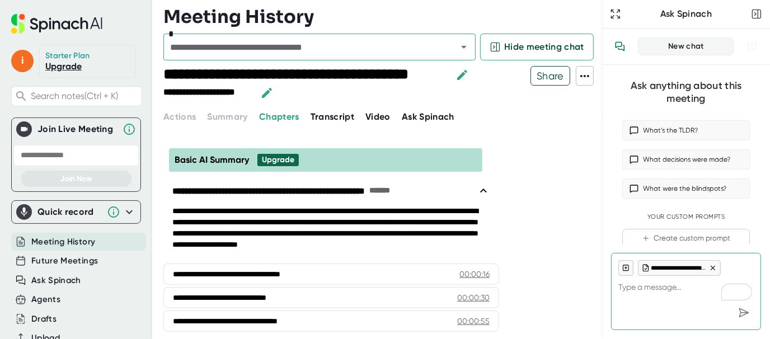
click at [80, 217] on div "Quick record" at bounding box center [76, 212] width 120 height 16
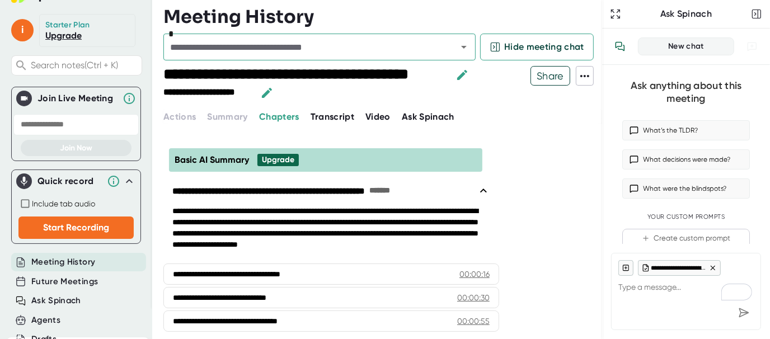
scroll to position [56, 0]
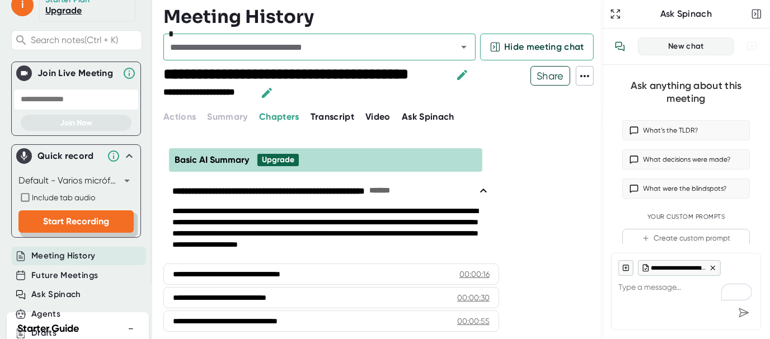
click at [87, 212] on button "Start Recording" at bounding box center [75, 222] width 115 height 22
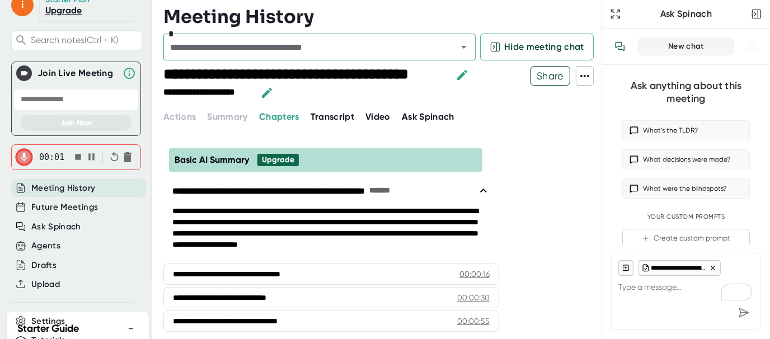
click at [124, 154] on icon "button" at bounding box center [128, 157] width 8 height 10
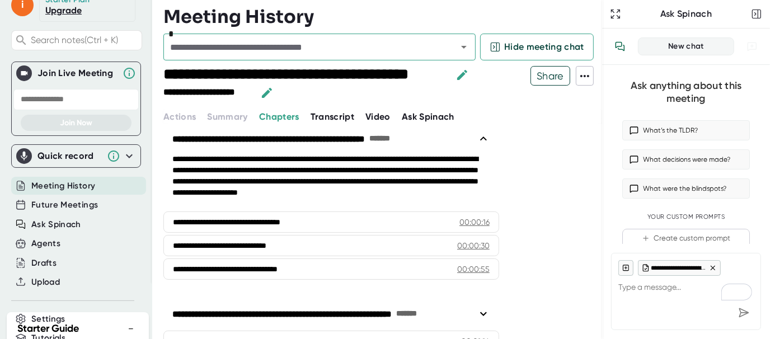
scroll to position [0, 0]
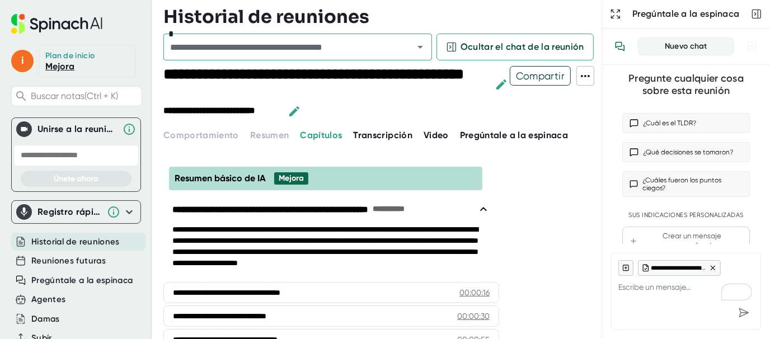
click at [88, 216] on font "Registro rápido" at bounding box center [72, 212] width 68 height 11
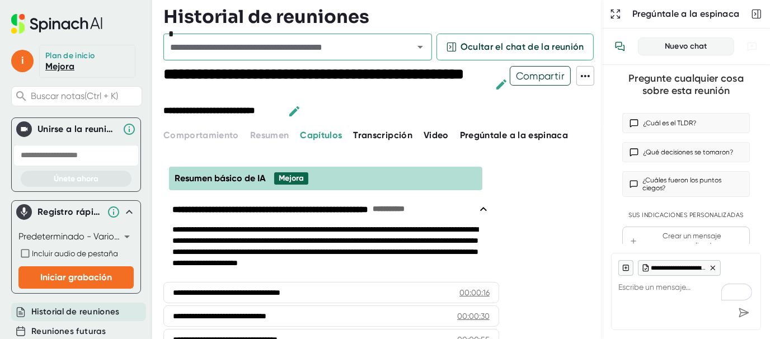
click at [73, 149] on input "text" at bounding box center [75, 155] width 125 height 21
click at [90, 96] on font "(Ctrl + K)" at bounding box center [102, 96] width 34 height 11
click at [376, 138] on font "Transcripción" at bounding box center [383, 135] width 59 height 11
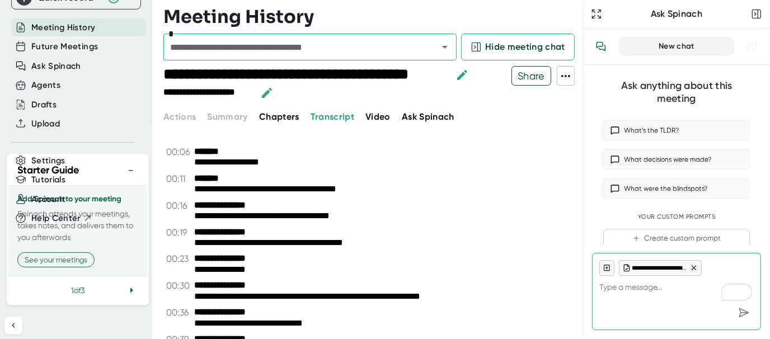
scroll to position [230, 0]
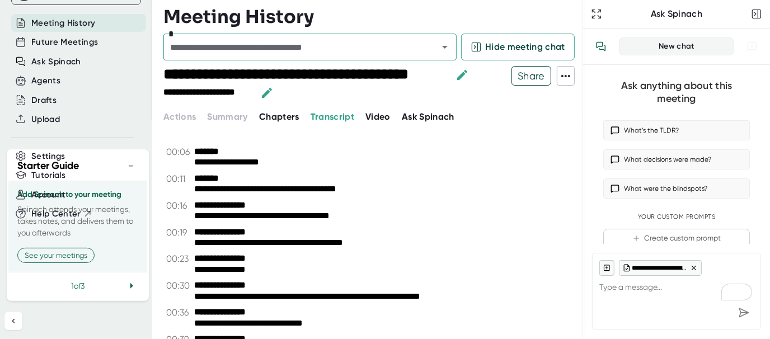
click at [125, 289] on icon at bounding box center [131, 285] width 13 height 13
click at [125, 289] on icon at bounding box center [131, 287] width 13 height 13
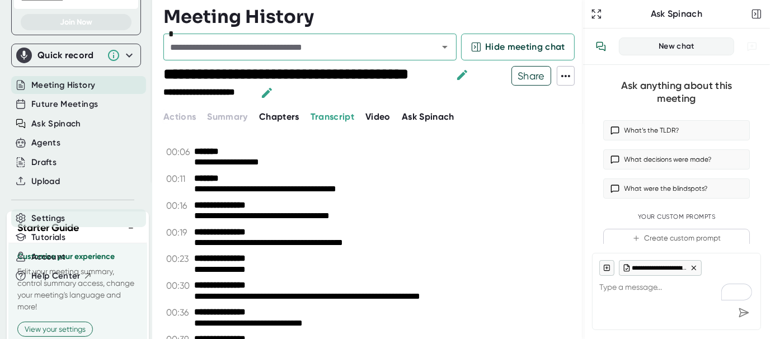
scroll to position [156, 0]
click at [30, 178] on div "Upload" at bounding box center [78, 182] width 135 height 18
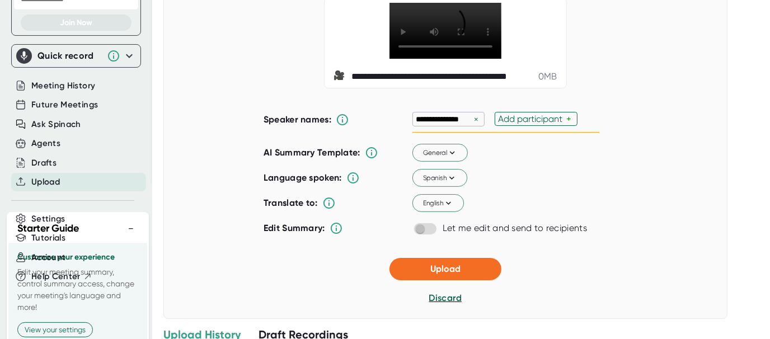
scroll to position [101, 0]
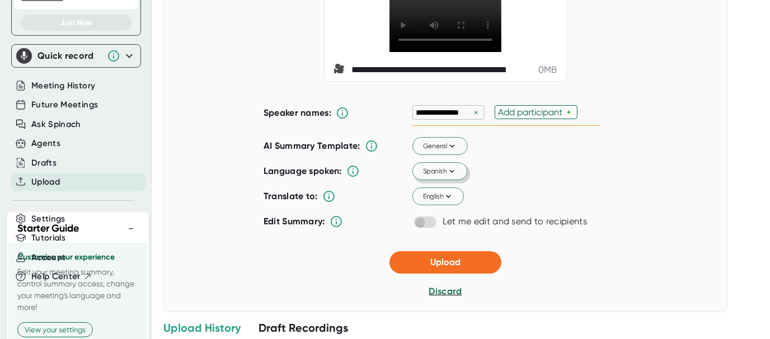
click at [450, 181] on button "Spanish" at bounding box center [440, 172] width 55 height 18
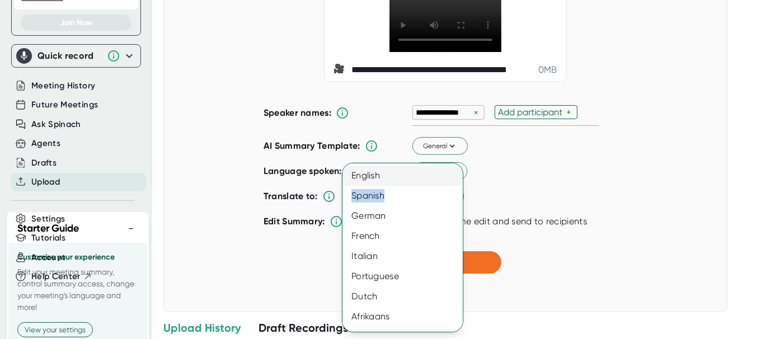
drag, startPoint x: 450, startPoint y: 204, endPoint x: 394, endPoint y: 180, distance: 60.9
click at [377, 184] on div "English" at bounding box center [407, 176] width 129 height 20
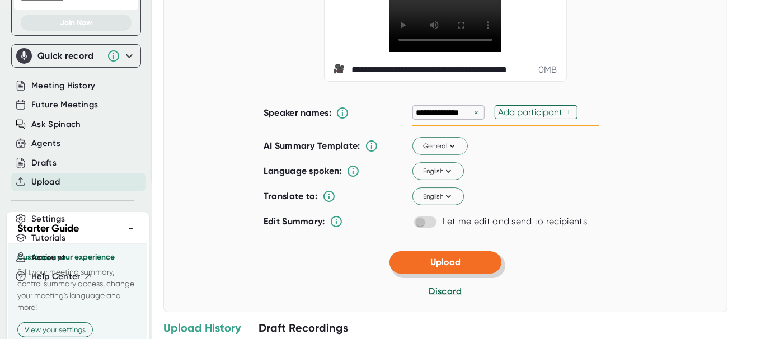
click at [429, 274] on button "Upload" at bounding box center [446, 262] width 112 height 22
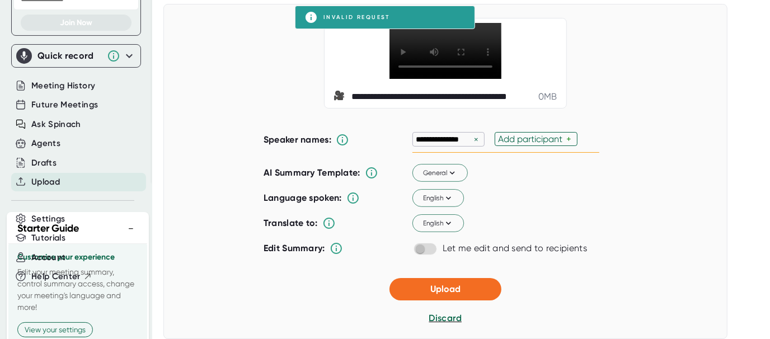
scroll to position [79, 0]
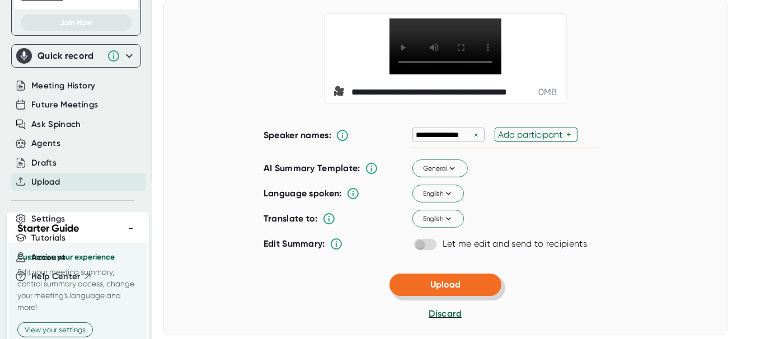
click at [462, 296] on button "Upload" at bounding box center [446, 285] width 112 height 22
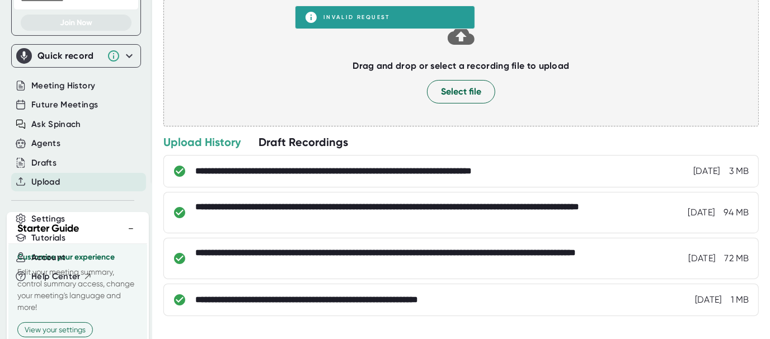
scroll to position [0, 0]
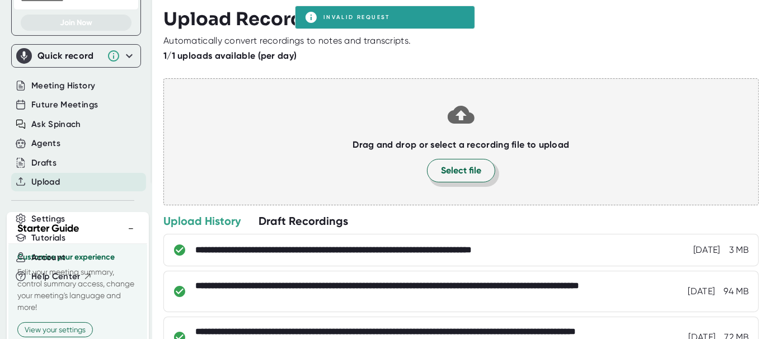
click at [449, 173] on span "Select file" at bounding box center [461, 170] width 40 height 13
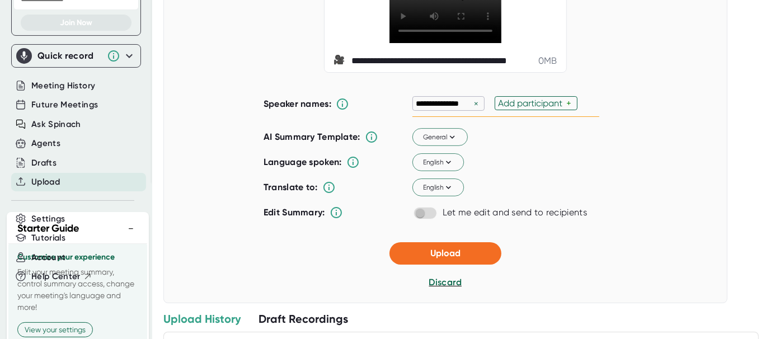
scroll to position [111, 0]
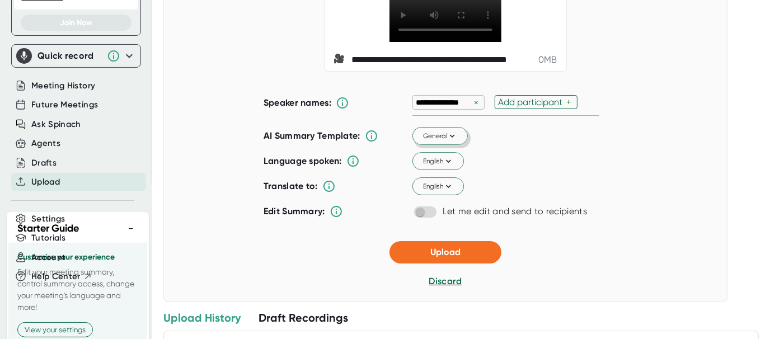
click at [433, 141] on span "General" at bounding box center [440, 136] width 35 height 10
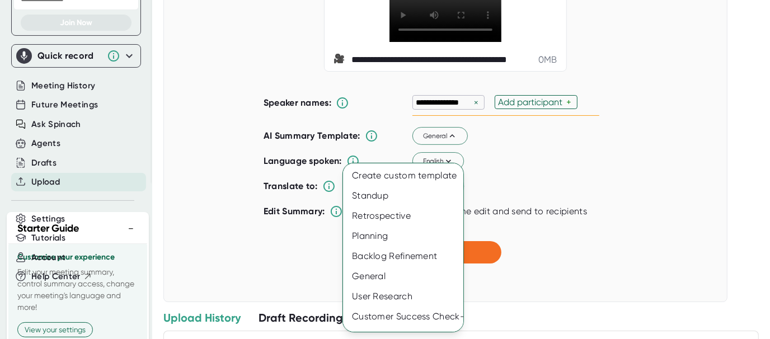
click at [529, 270] on div at bounding box center [385, 169] width 770 height 339
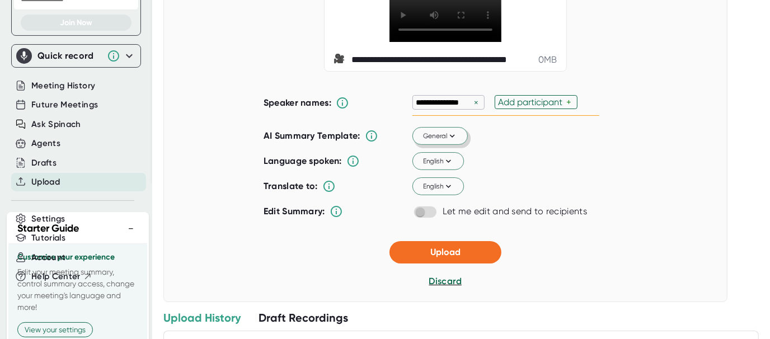
click at [431, 141] on span "General" at bounding box center [440, 136] width 35 height 10
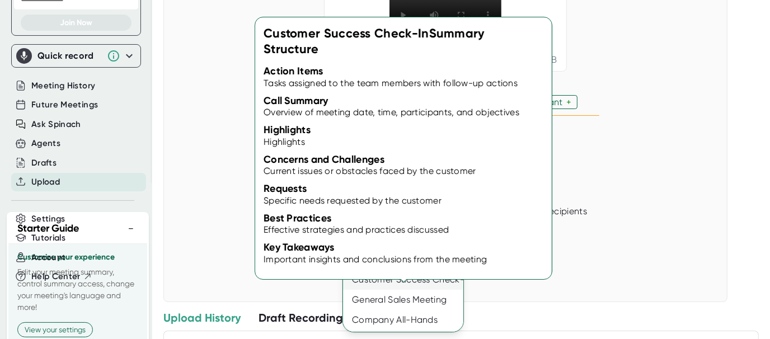
scroll to position [0, 0]
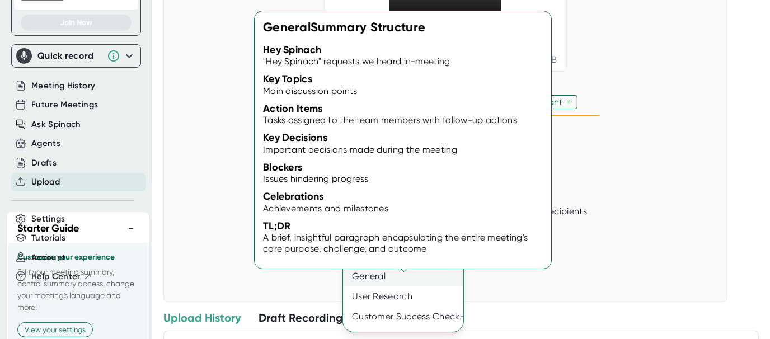
click at [392, 283] on div "General" at bounding box center [407, 277] width 129 height 20
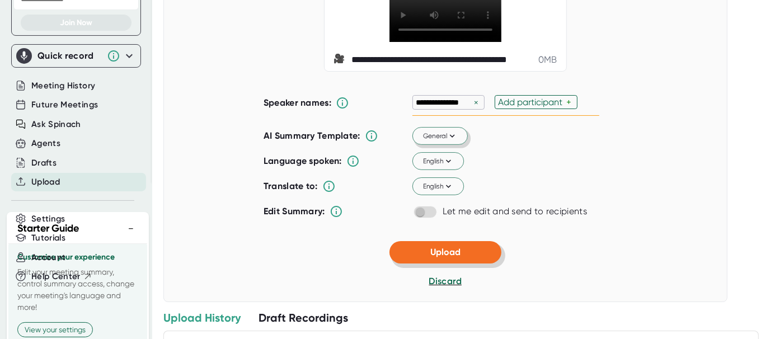
scroll to position [223, 0]
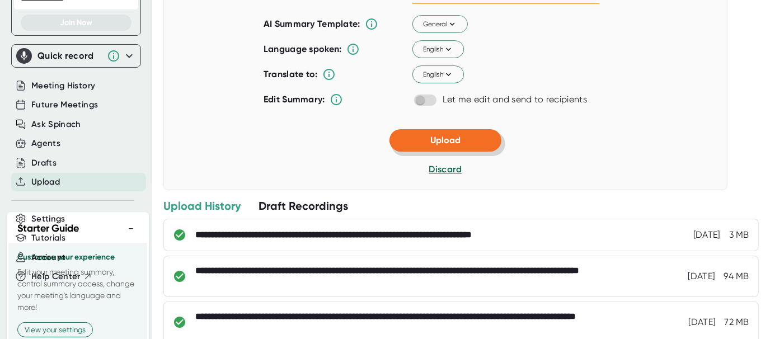
click at [455, 152] on button "Upload" at bounding box center [446, 140] width 112 height 22
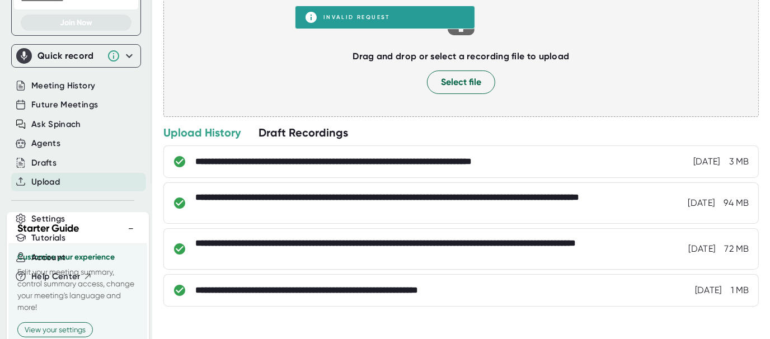
scroll to position [0, 0]
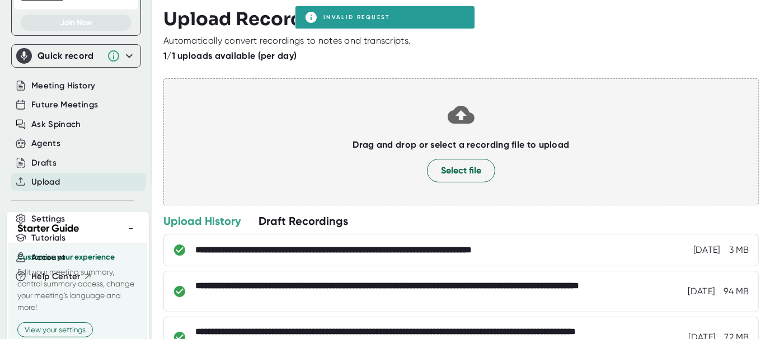
click at [389, 12] on h3 "Upload Recording" at bounding box center [461, 18] width 596 height 21
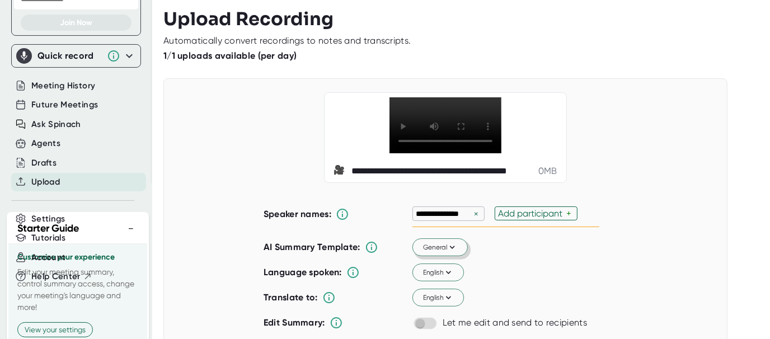
click at [441, 257] on button "General" at bounding box center [440, 248] width 55 height 18
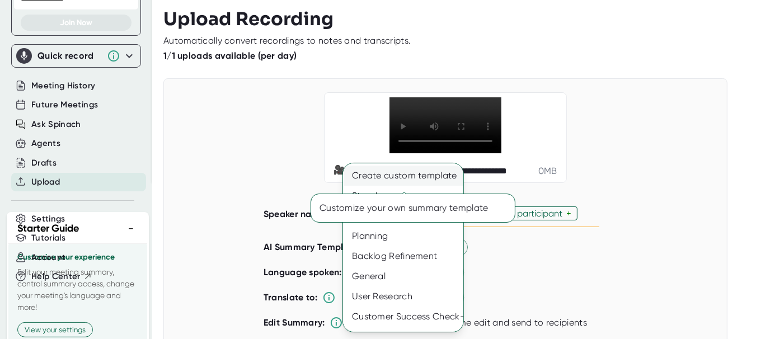
click at [412, 182] on div "Create custom template" at bounding box center [407, 176] width 129 height 20
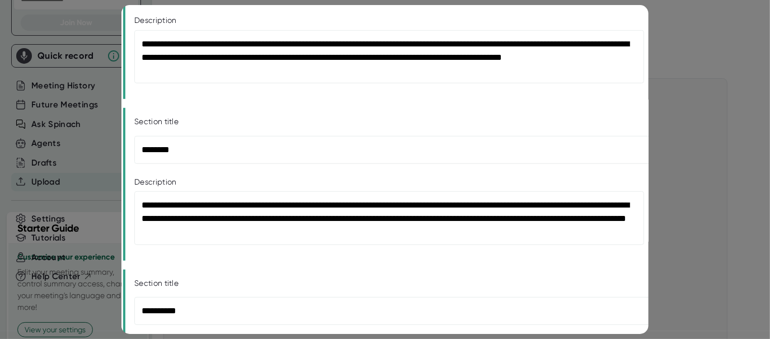
scroll to position [503, 0]
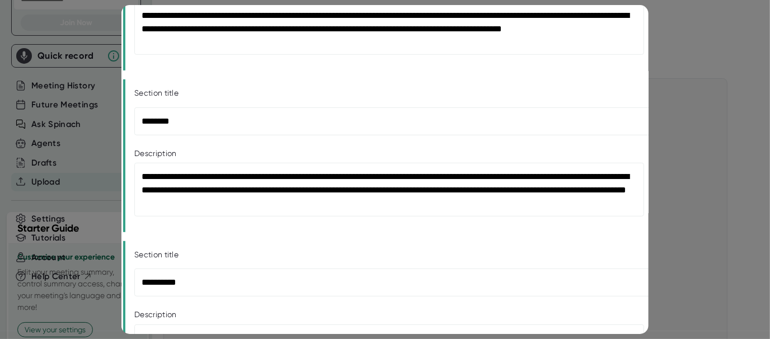
click at [754, 139] on div at bounding box center [385, 169] width 770 height 339
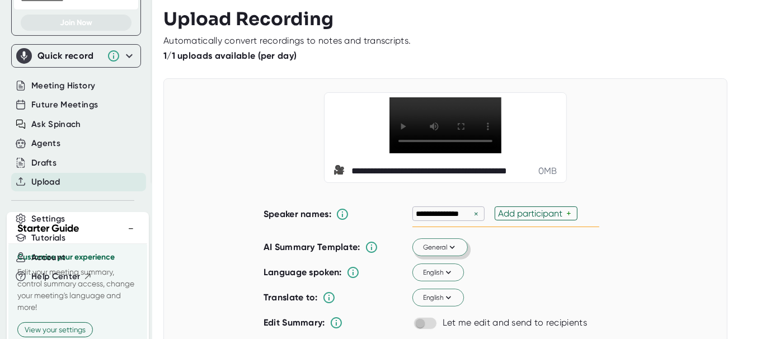
click at [447, 253] on icon at bounding box center [452, 247] width 10 height 10
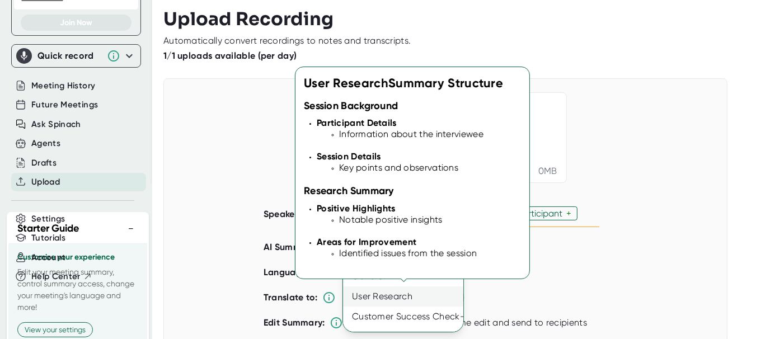
click at [395, 301] on div "User Research" at bounding box center [407, 297] width 129 height 20
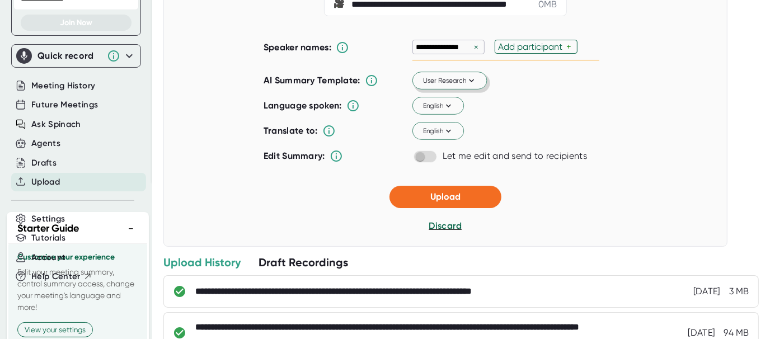
scroll to position [168, 0]
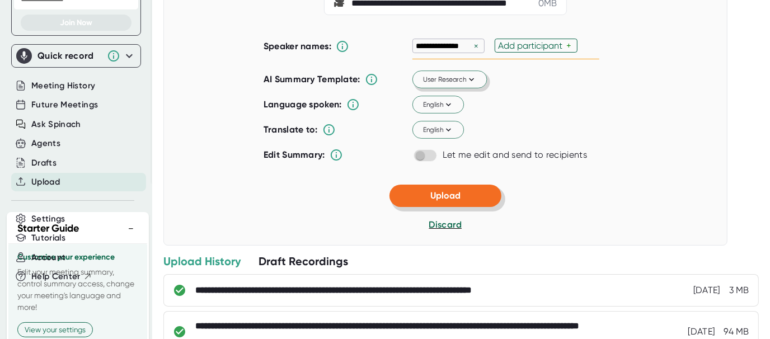
click at [448, 201] on span "Upload" at bounding box center [446, 195] width 30 height 11
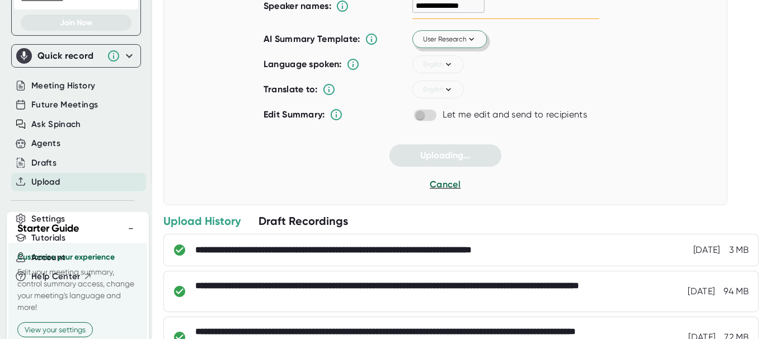
scroll to position [73, 0]
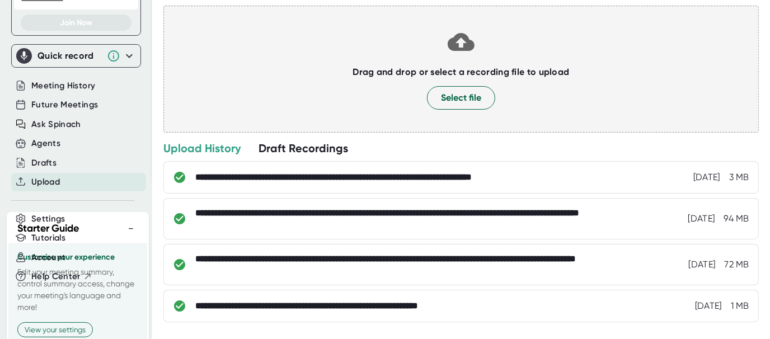
click at [315, 149] on div "Draft Recordings" at bounding box center [304, 148] width 90 height 15
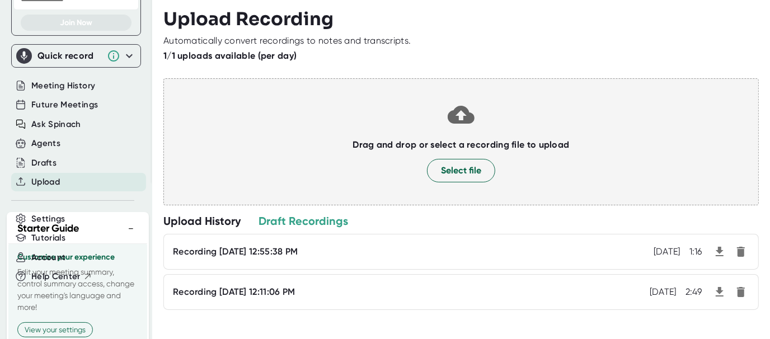
click at [659, 78] on div "Drag and drop or select a recording file to upload Select file" at bounding box center [461, 141] width 596 height 127
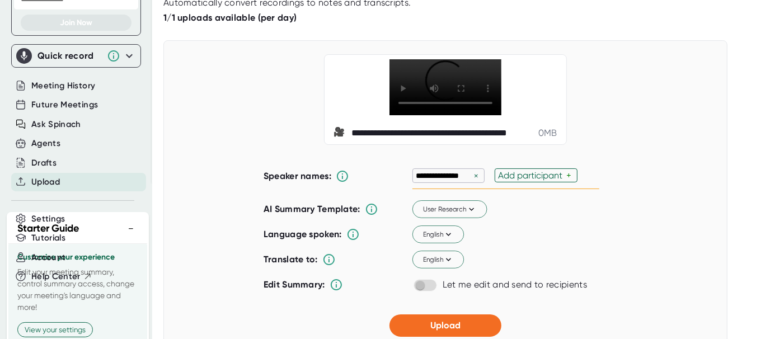
scroll to position [56, 0]
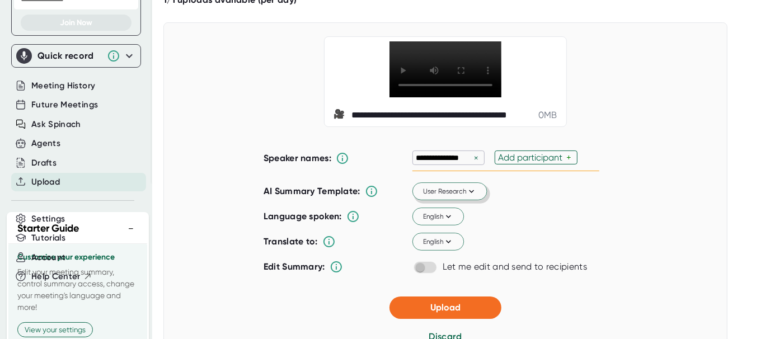
click at [473, 201] on button "User Research" at bounding box center [450, 192] width 75 height 18
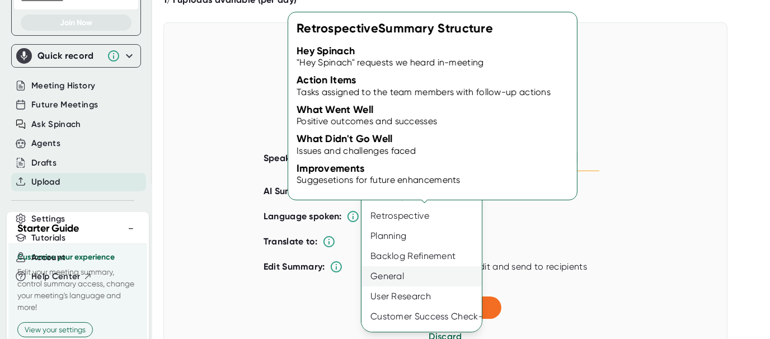
click at [454, 278] on div "General" at bounding box center [426, 277] width 129 height 20
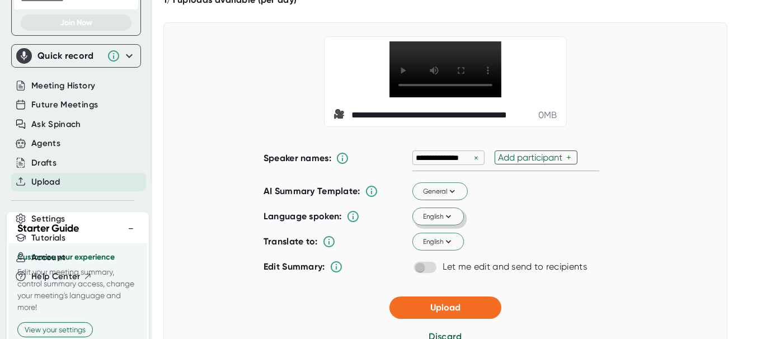
click at [447, 226] on button "English" at bounding box center [439, 217] width 52 height 18
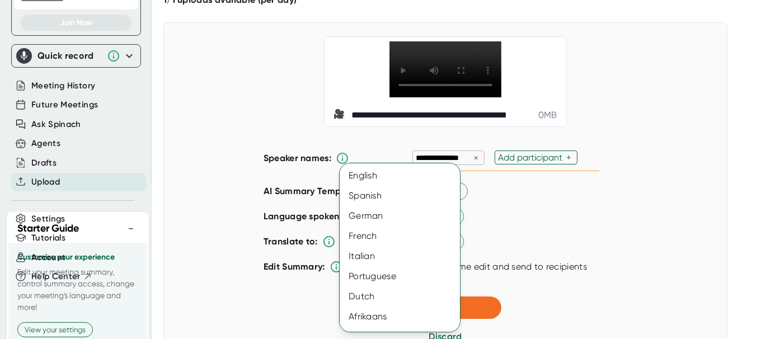
click at [493, 233] on div at bounding box center [385, 169] width 770 height 339
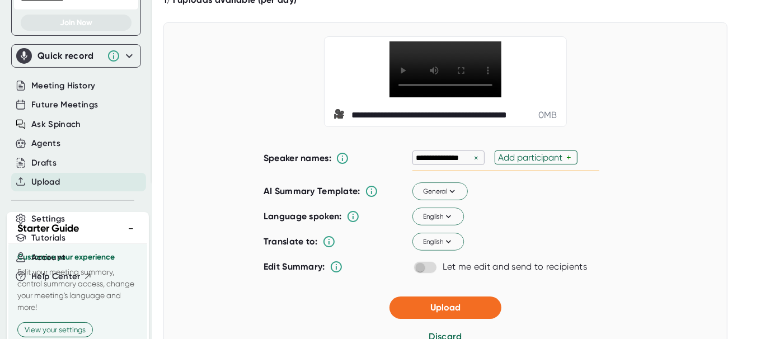
click at [443, 254] on div "English" at bounding box center [506, 242] width 187 height 24
click at [443, 247] on icon at bounding box center [448, 242] width 10 height 10
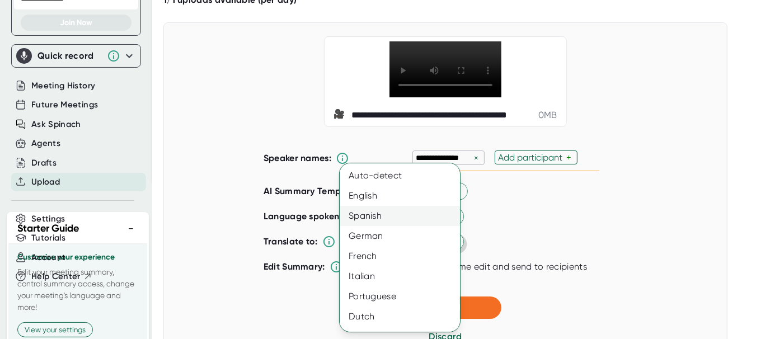
click at [389, 214] on div "Spanish" at bounding box center [404, 216] width 129 height 20
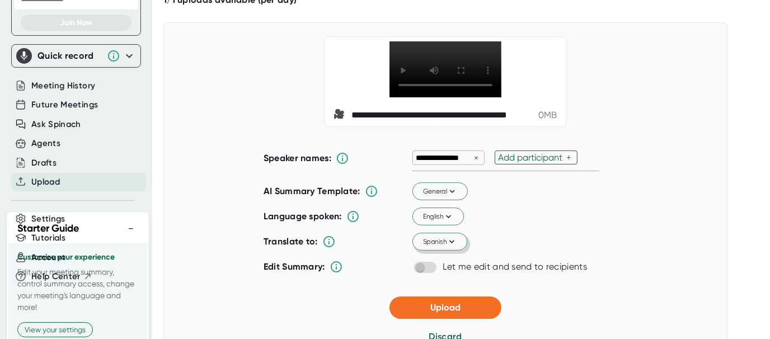
click at [423, 274] on div "Let me edit and send to recipients" at bounding box center [506, 266] width 187 height 13
drag, startPoint x: 436, startPoint y: 294, endPoint x: 426, endPoint y: 294, distance: 10.1
click at [429, 274] on div "Let me edit and send to recipients" at bounding box center [506, 266] width 187 height 13
click at [420, 274] on span at bounding box center [426, 267] width 24 height 12
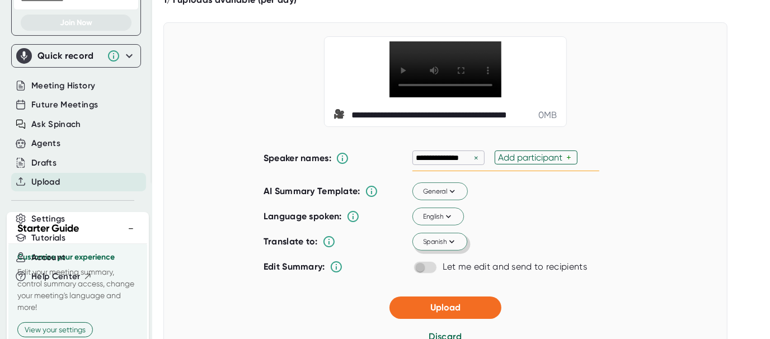
click at [420, 274] on span at bounding box center [426, 267] width 24 height 12
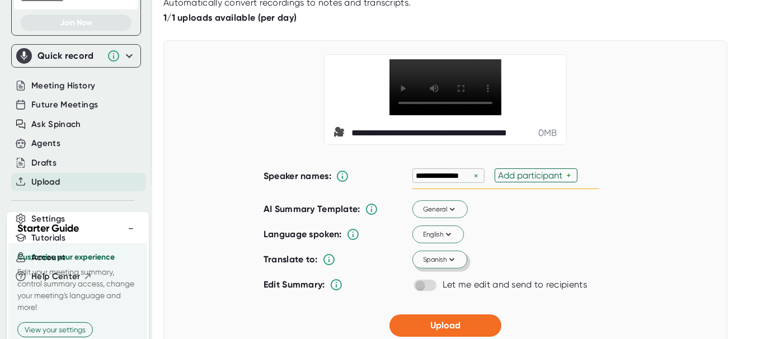
scroll to position [0, 0]
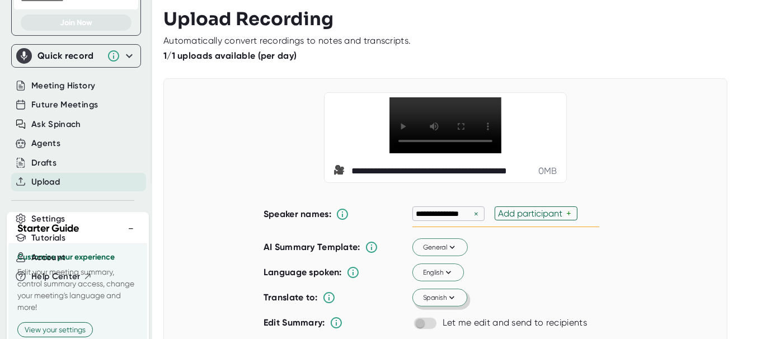
click at [432, 124] on video at bounding box center [446, 125] width 112 height 56
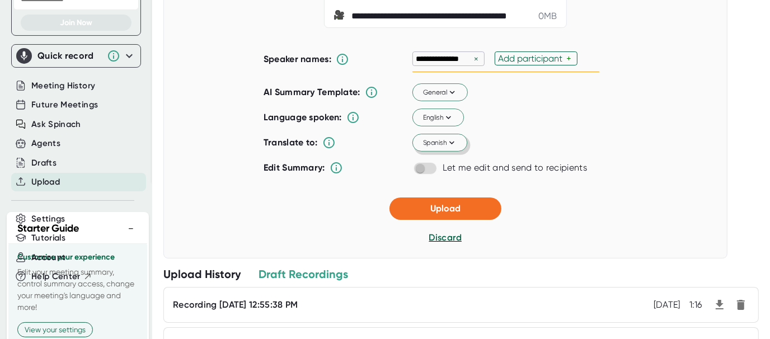
scroll to position [168, 0]
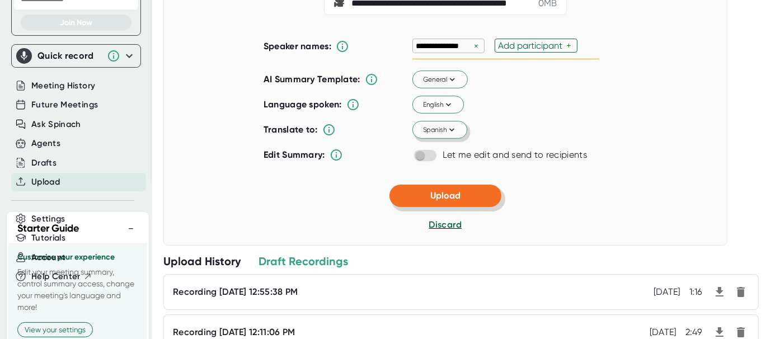
click at [432, 201] on span "Upload" at bounding box center [446, 195] width 30 height 11
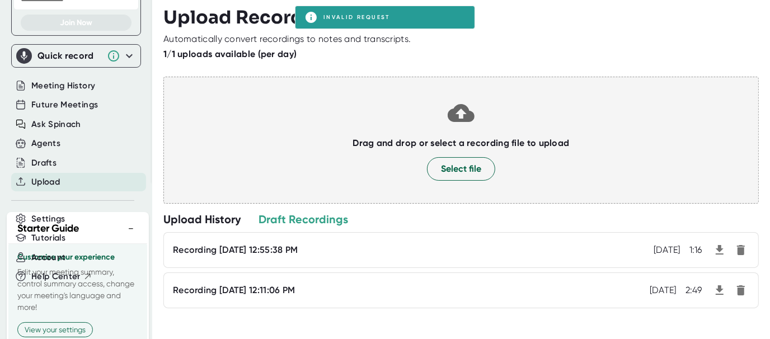
scroll to position [73, 0]
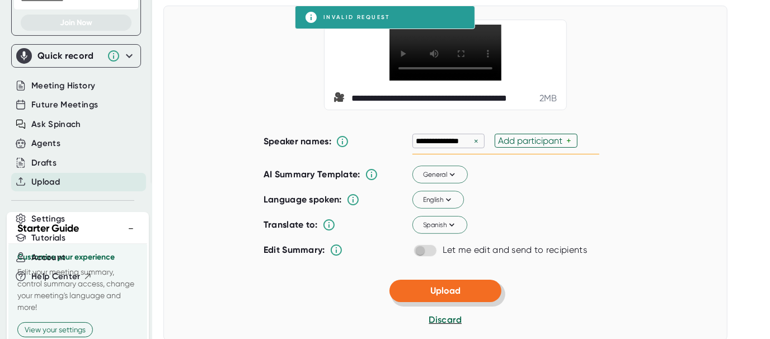
click at [436, 296] on span "Upload" at bounding box center [446, 291] width 30 height 11
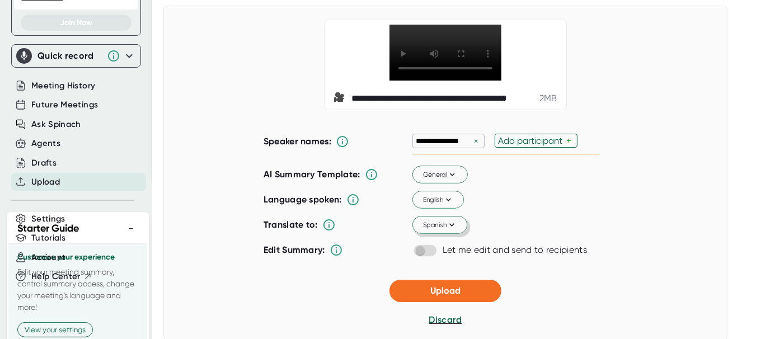
click at [439, 235] on button "Spanish" at bounding box center [440, 226] width 55 height 18
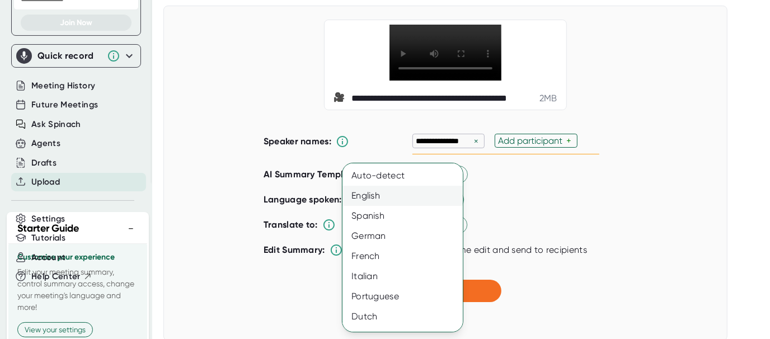
click at [422, 192] on div "English" at bounding box center [407, 196] width 129 height 20
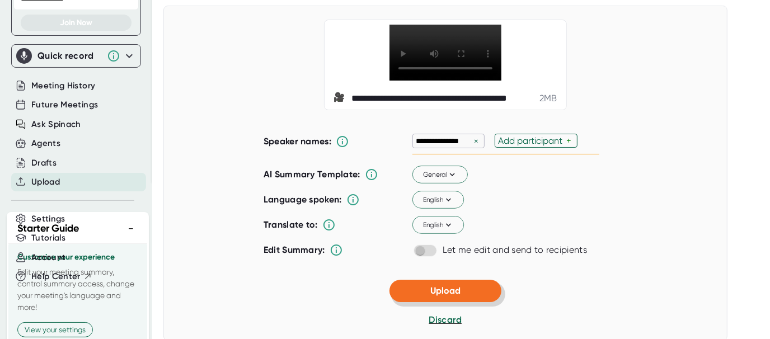
click at [464, 302] on button "Upload" at bounding box center [446, 291] width 112 height 22
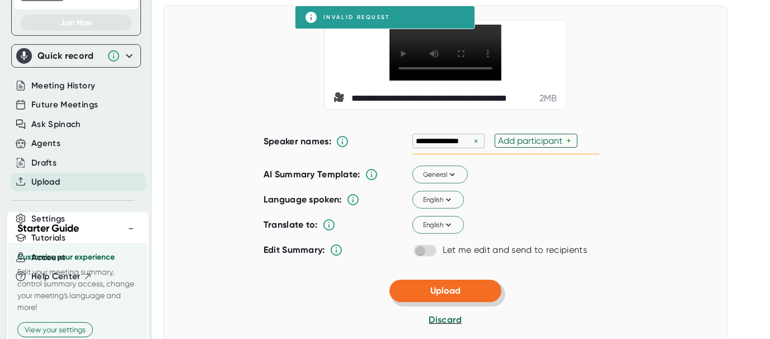
click at [420, 302] on button "Upload" at bounding box center [446, 291] width 112 height 22
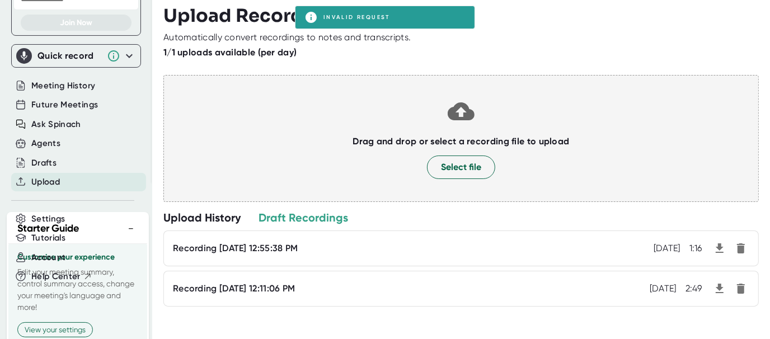
scroll to position [2, 0]
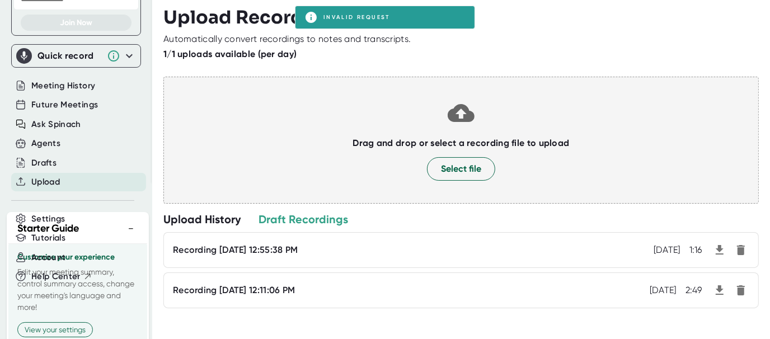
click at [364, 14] on h3 "Upload Recording" at bounding box center [461, 17] width 596 height 21
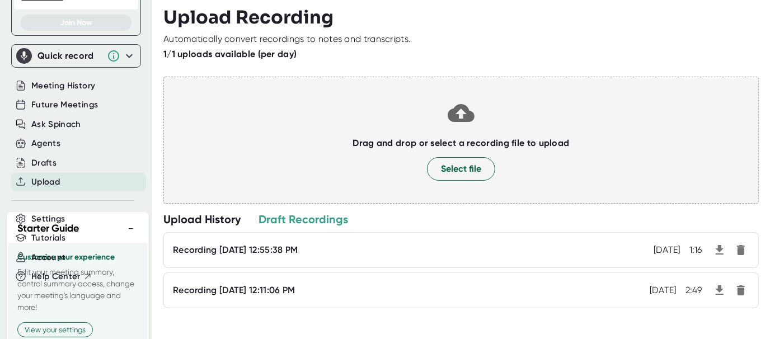
click at [364, 14] on h3 "Upload Recording" at bounding box center [461, 17] width 596 height 21
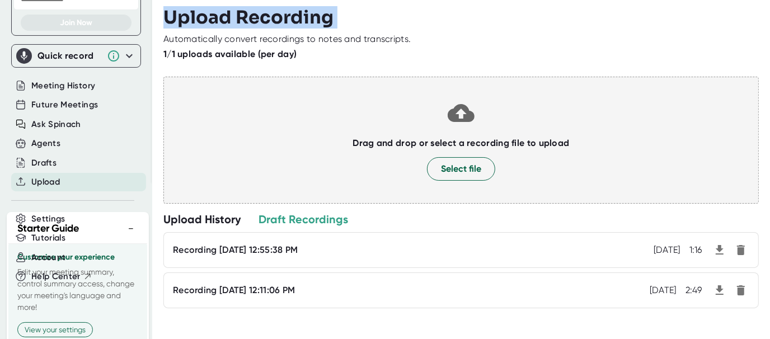
click at [364, 14] on h3 "Upload Recording" at bounding box center [461, 17] width 596 height 21
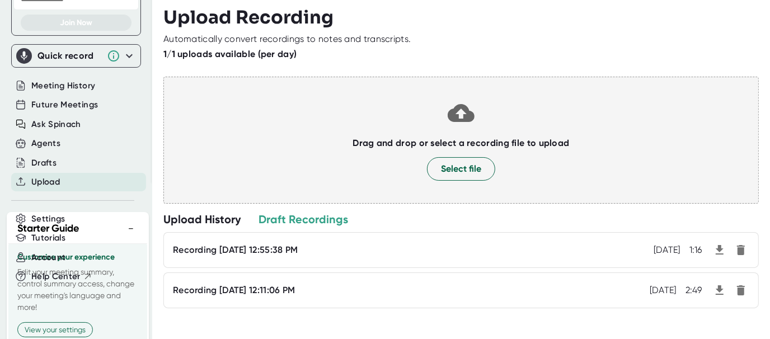
click at [291, 166] on div "Drag and drop or select a recording file to upload Select file" at bounding box center [461, 140] width 596 height 127
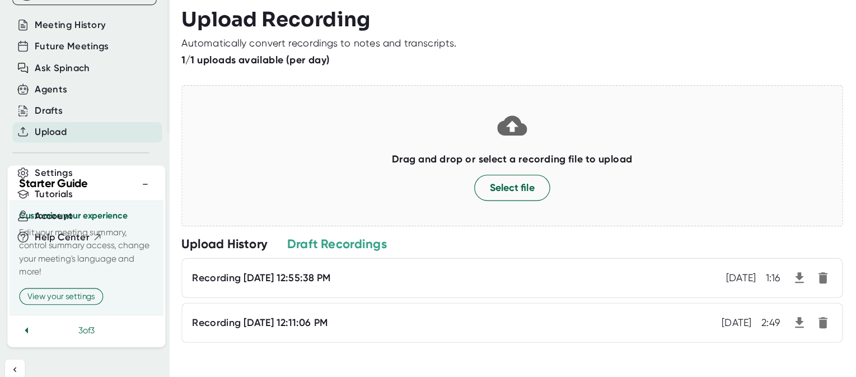
scroll to position [230, 0]
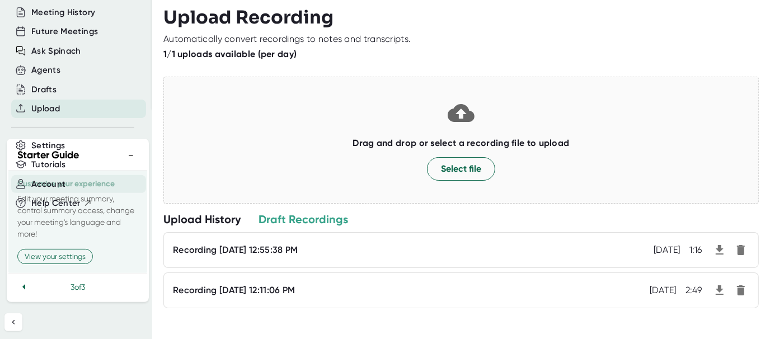
click at [66, 189] on div "Account" at bounding box center [78, 184] width 135 height 18
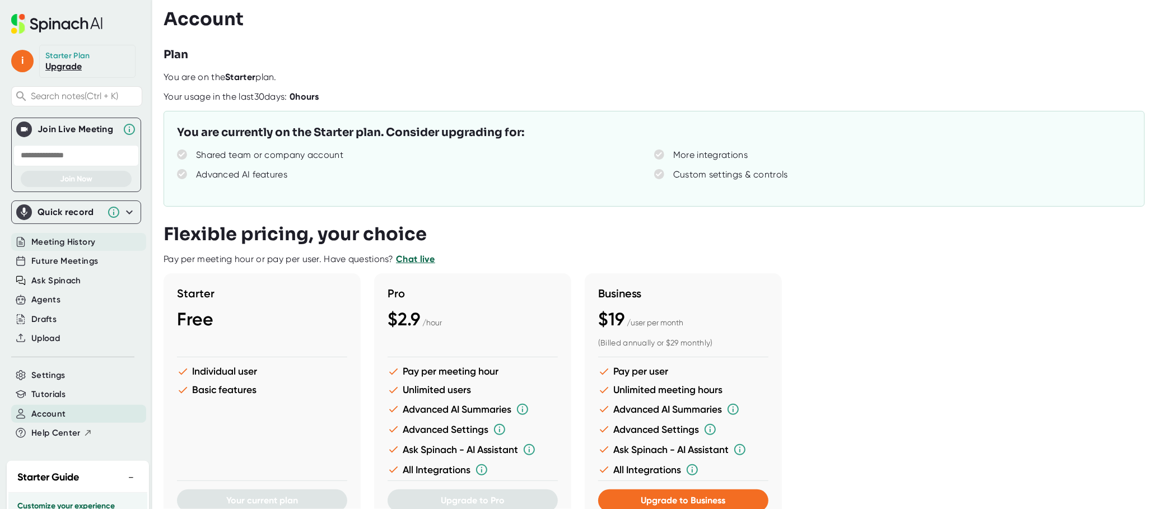
click at [76, 239] on span "Meeting History" at bounding box center [63, 242] width 64 height 13
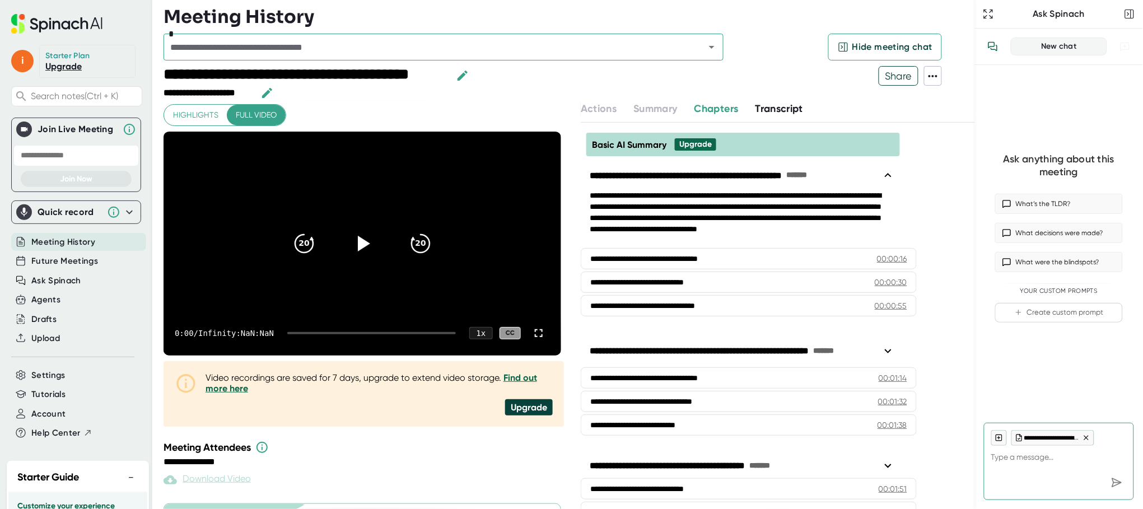
type textarea "x"
click at [59, 254] on div "Future Meetings" at bounding box center [78, 261] width 135 height 18
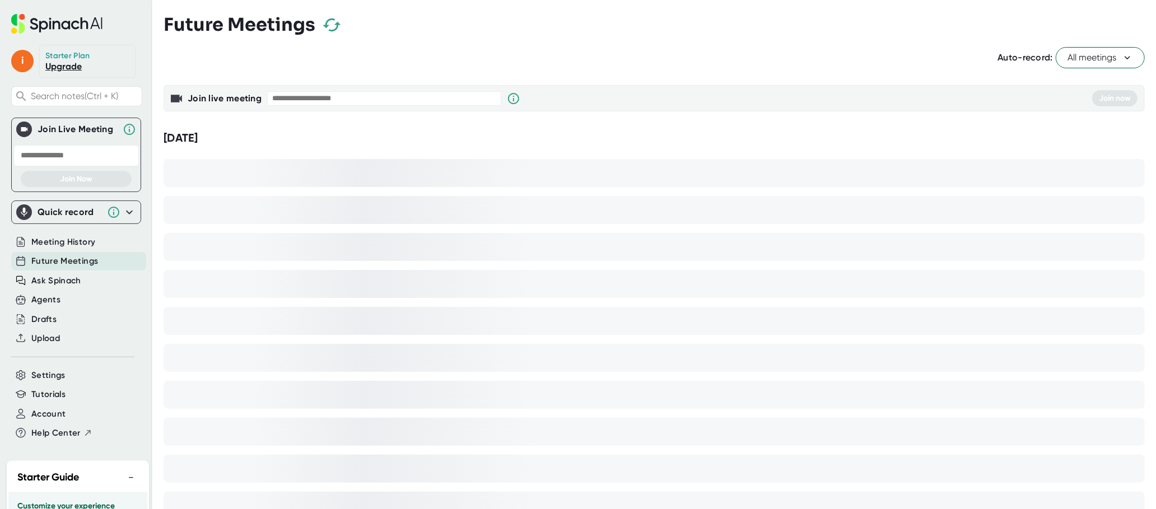
click at [41, 213] on div "Quick record" at bounding box center [70, 212] width 64 height 11
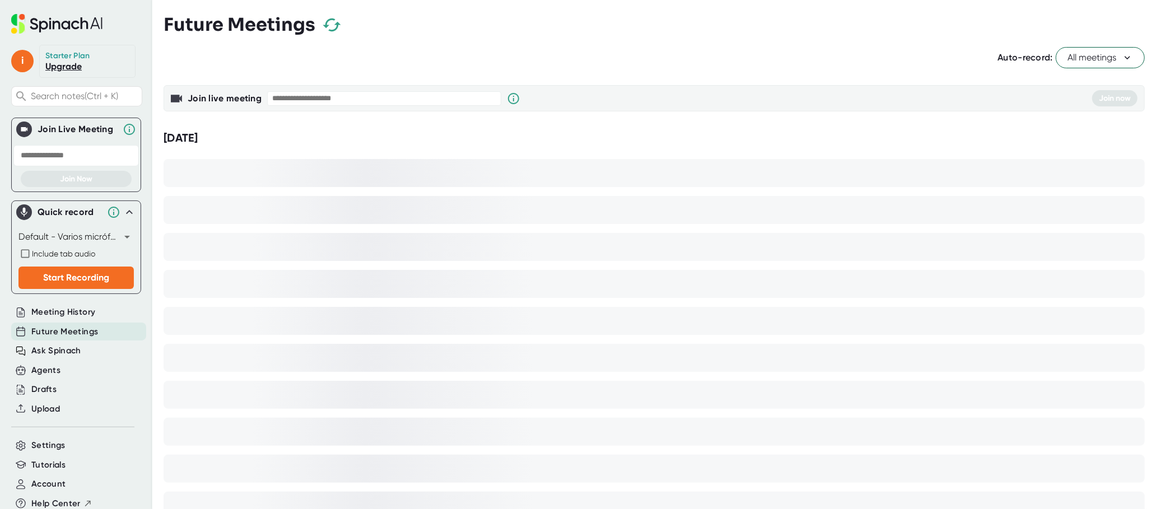
click at [53, 150] on input "text" at bounding box center [75, 155] width 125 height 21
